Goal: Information Seeking & Learning: Learn about a topic

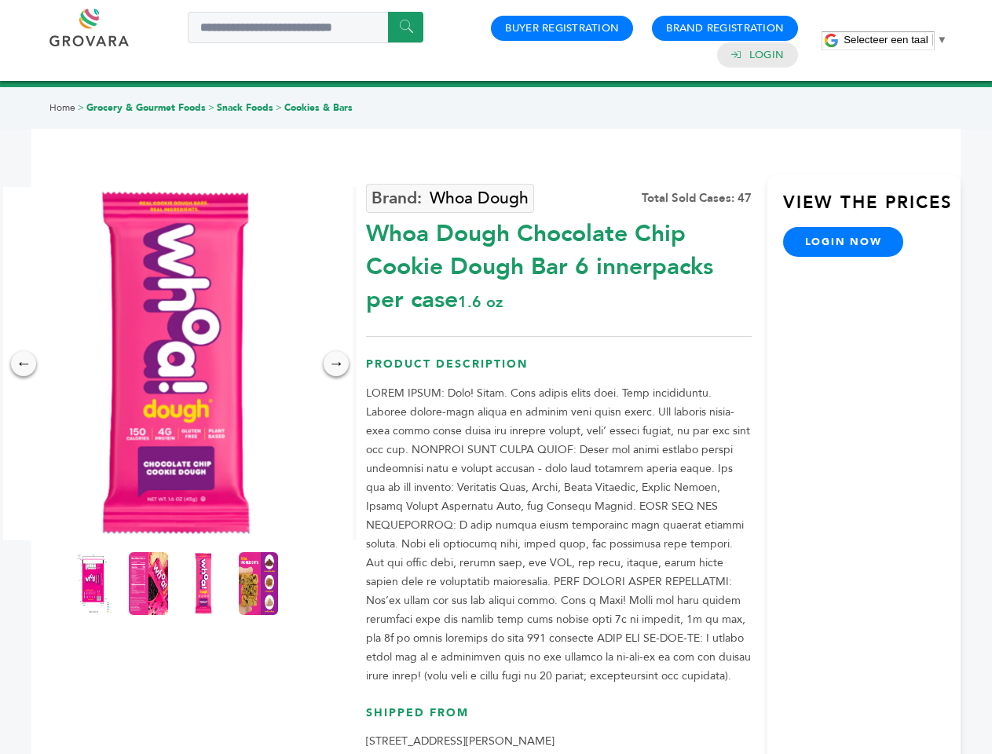
click at [896, 39] on span "Selecteer een taal" at bounding box center [886, 40] width 84 height 12
click at [176, 364] on img at bounding box center [176, 364] width 354 height 354
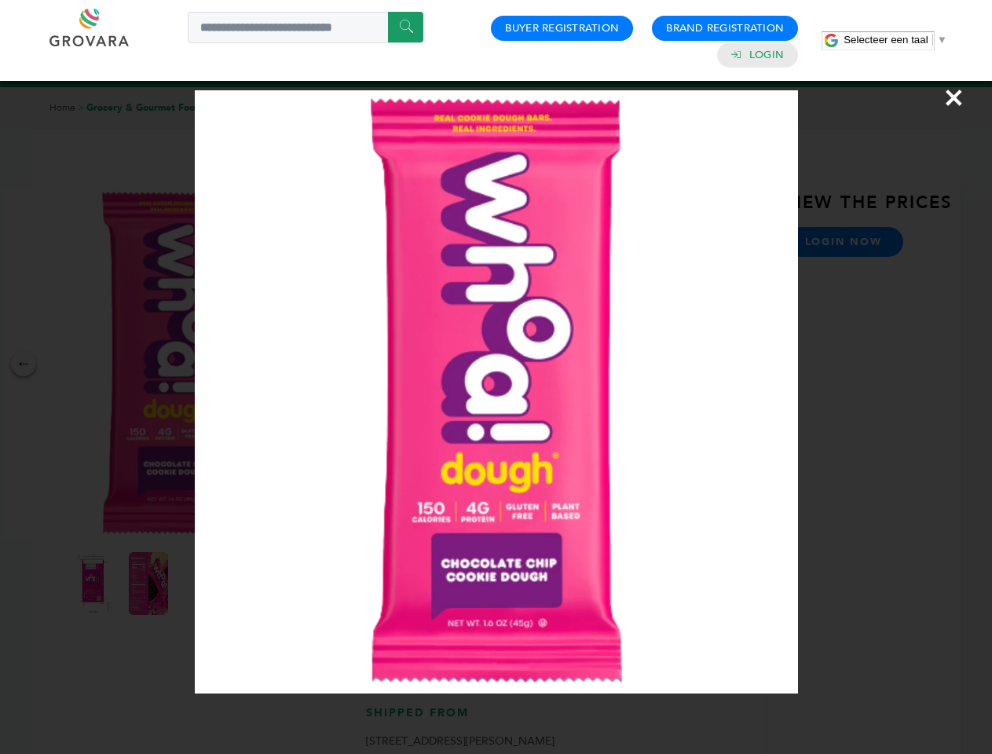
click at [24, 364] on div "×" at bounding box center [496, 377] width 992 height 754
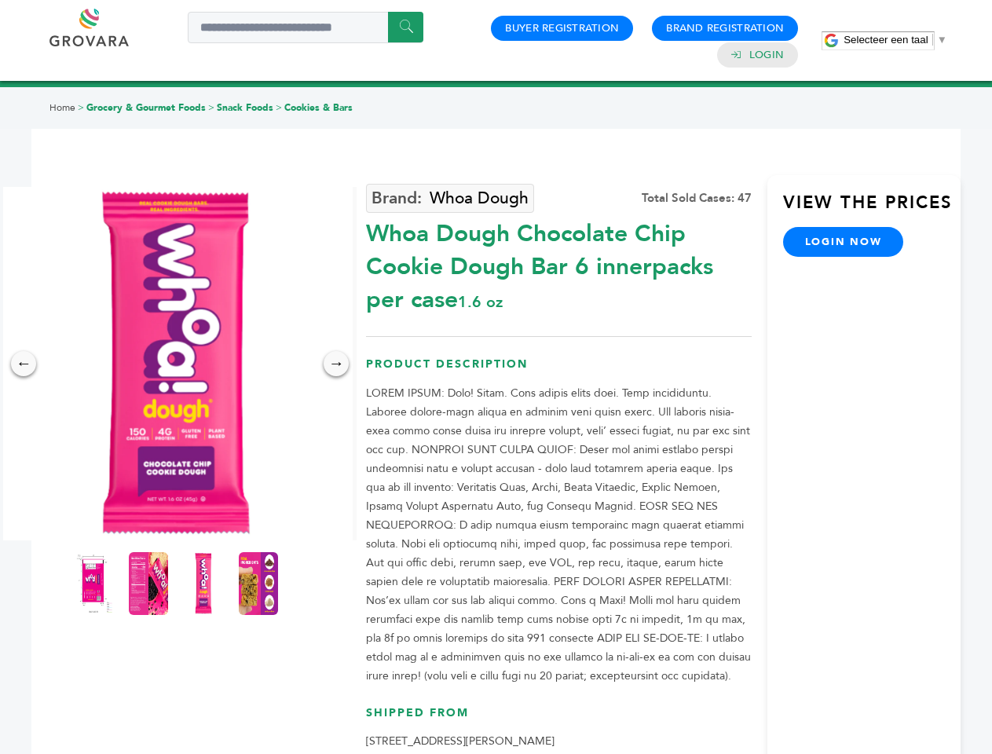
click at [336, 364] on div "→" at bounding box center [336, 363] width 25 height 25
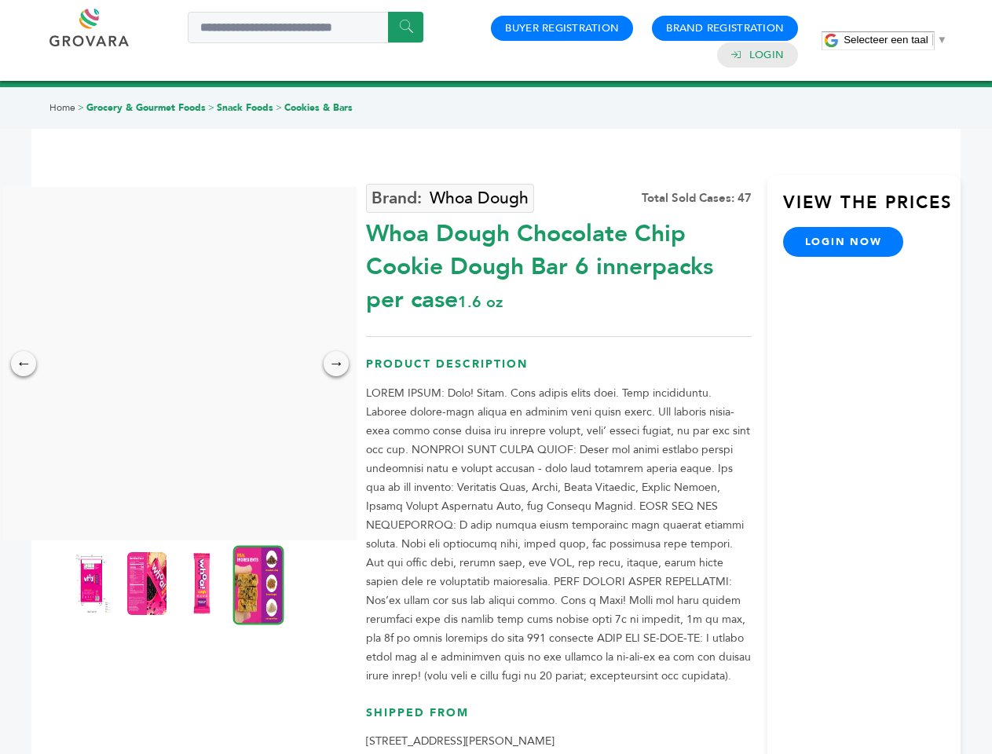
click at [94, 584] on img at bounding box center [91, 583] width 39 height 63
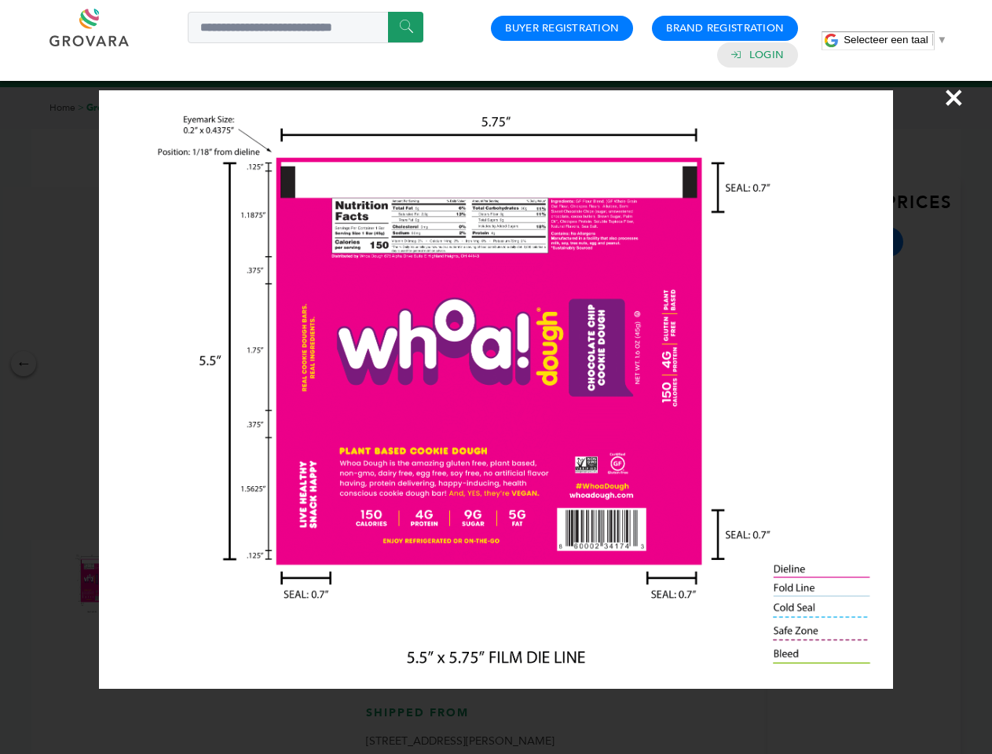
click at [149, 584] on div "×" at bounding box center [496, 377] width 992 height 754
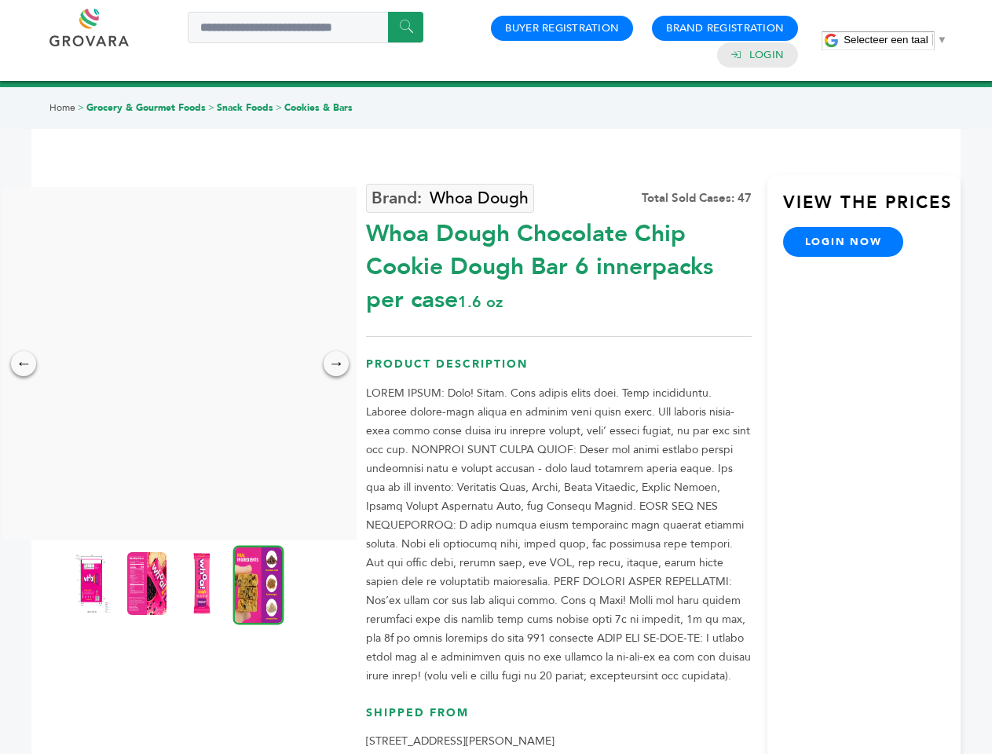
click at [204, 584] on img at bounding box center [201, 583] width 39 height 63
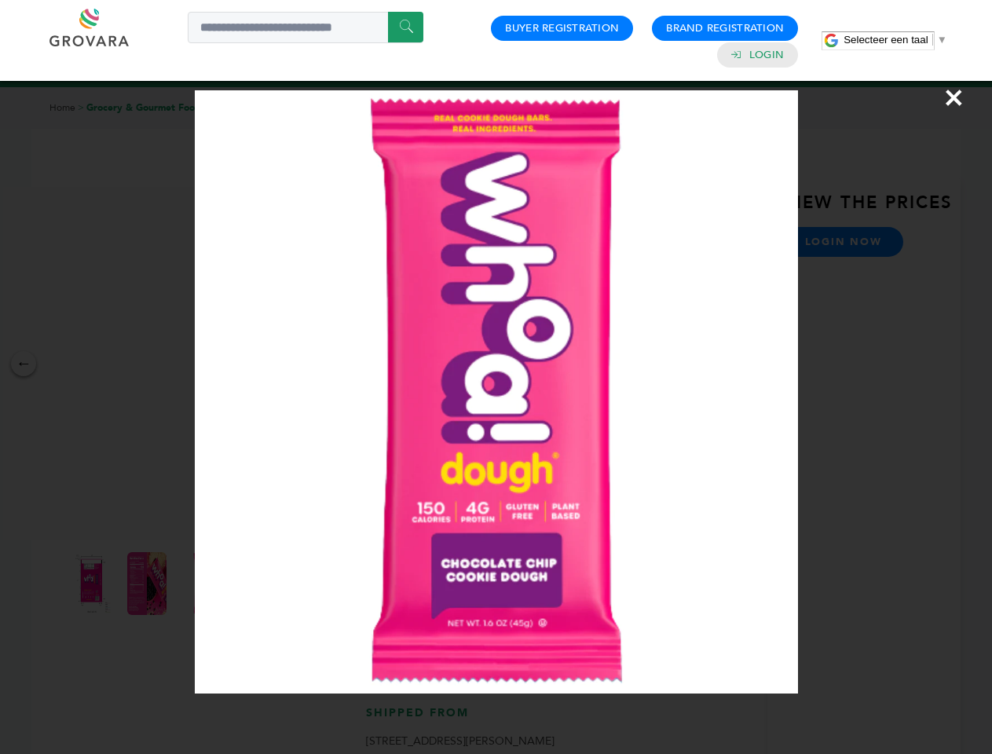
click at [259, 584] on div "×" at bounding box center [496, 377] width 992 height 754
